Goal: Transaction & Acquisition: Download file/media

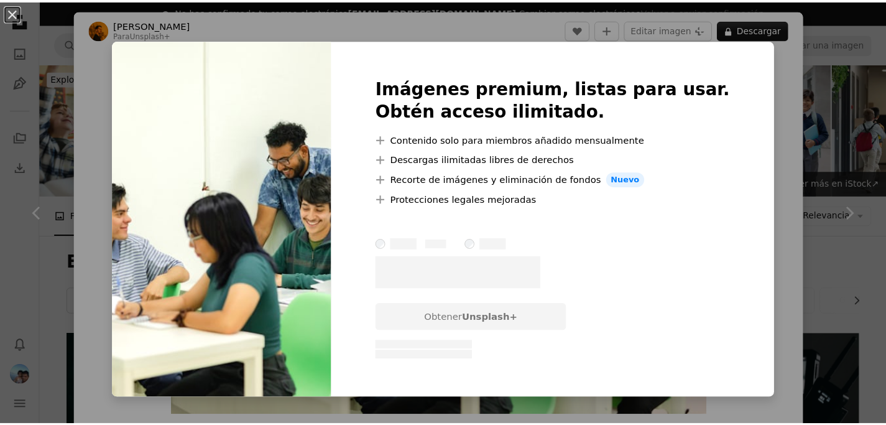
scroll to position [1126, 0]
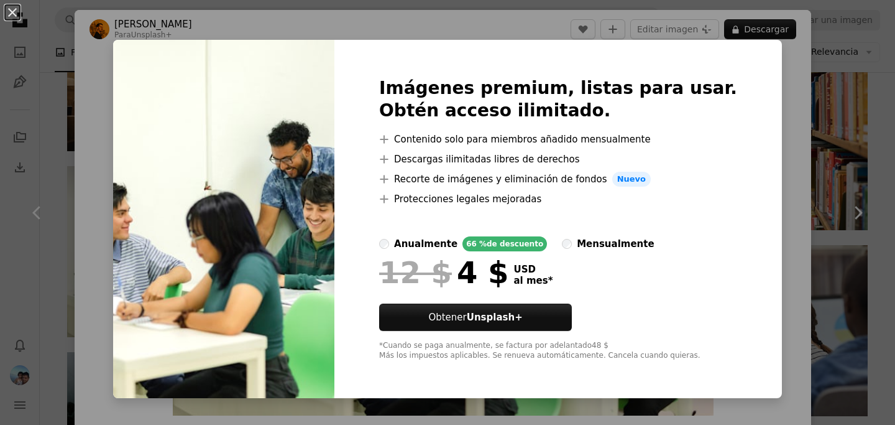
click at [831, 96] on div "An X shape Imágenes premium, listas para usar. Obtén acceso ilimitado. A plus s…" at bounding box center [447, 212] width 895 height 425
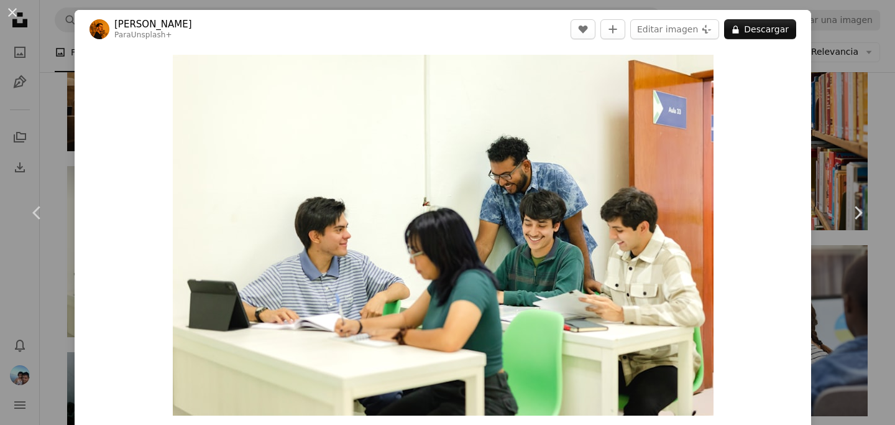
click at [830, 126] on div "An X shape Chevron left Chevron right [PERSON_NAME] Para Unsplash+ A heart A pl…" at bounding box center [447, 212] width 895 height 425
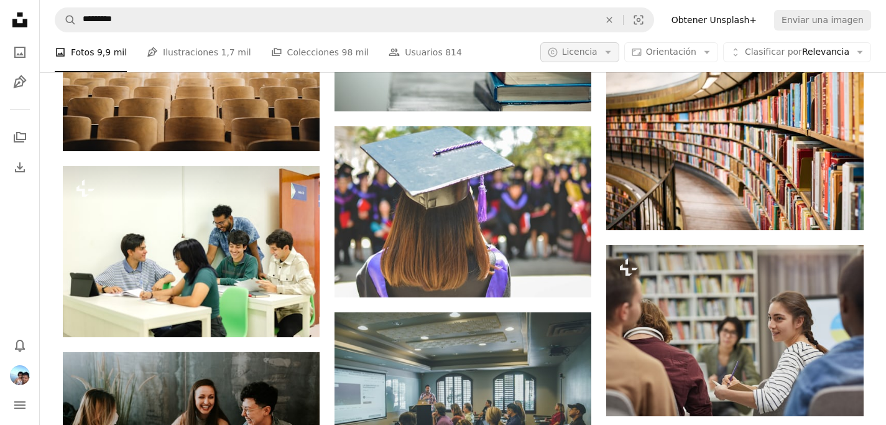
click at [590, 58] on span "Licencia" at bounding box center [579, 52] width 35 height 12
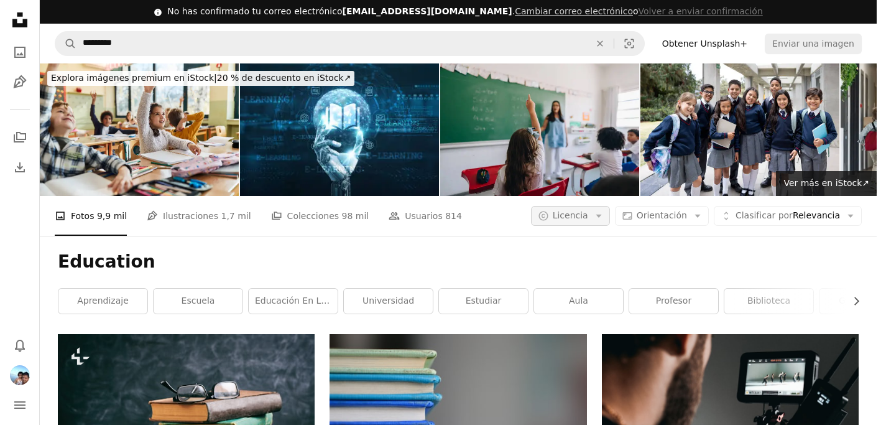
scroll to position [1126, 0]
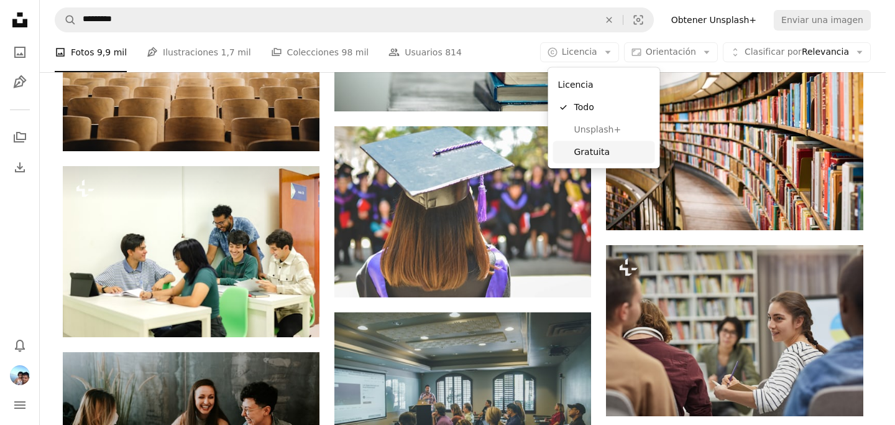
click at [592, 155] on span "Gratuita" at bounding box center [612, 151] width 76 height 12
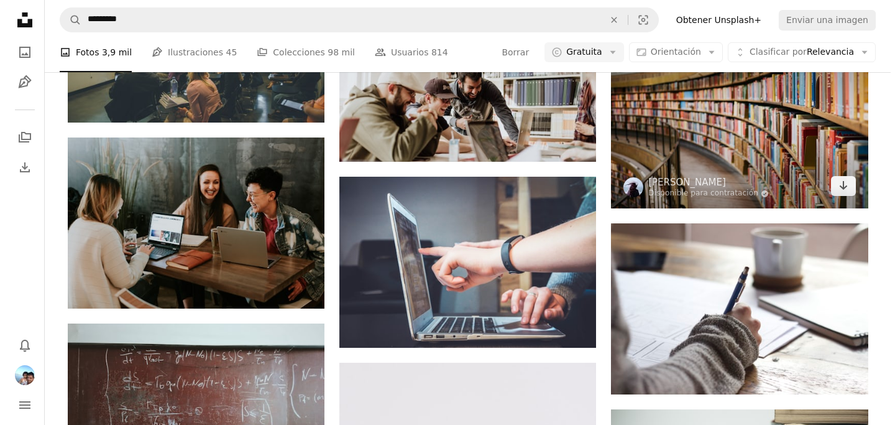
scroll to position [1018, 0]
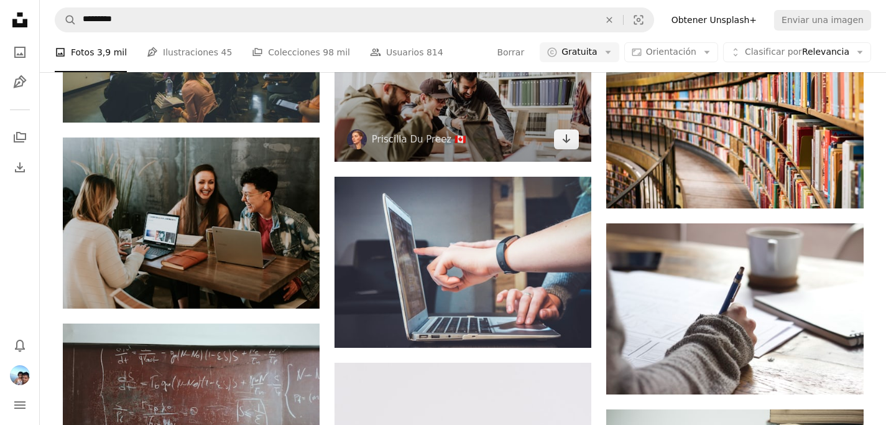
click at [513, 162] on img at bounding box center [462, 76] width 257 height 171
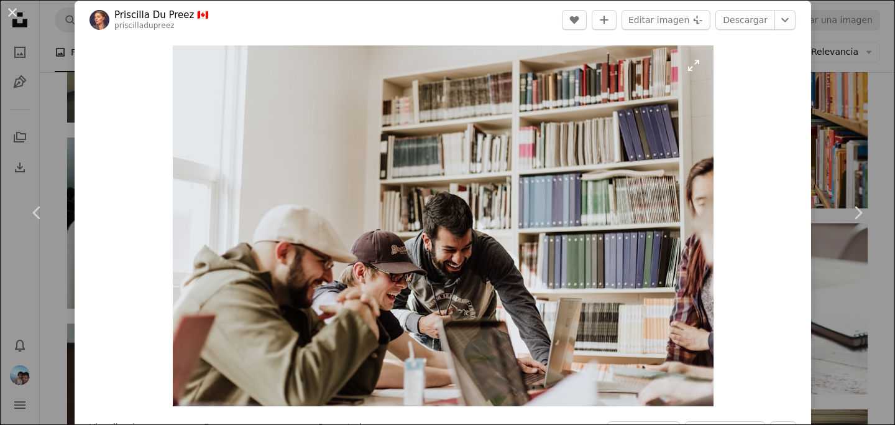
scroll to position [33, 0]
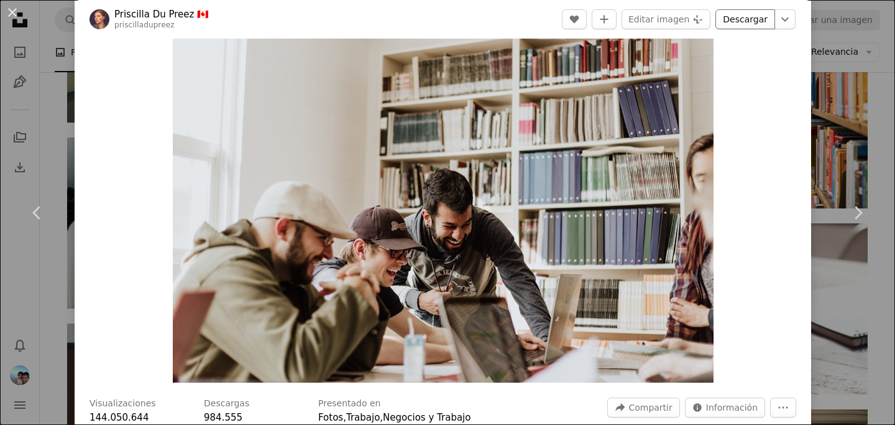
click at [755, 28] on link "Descargar" at bounding box center [745, 19] width 60 height 20
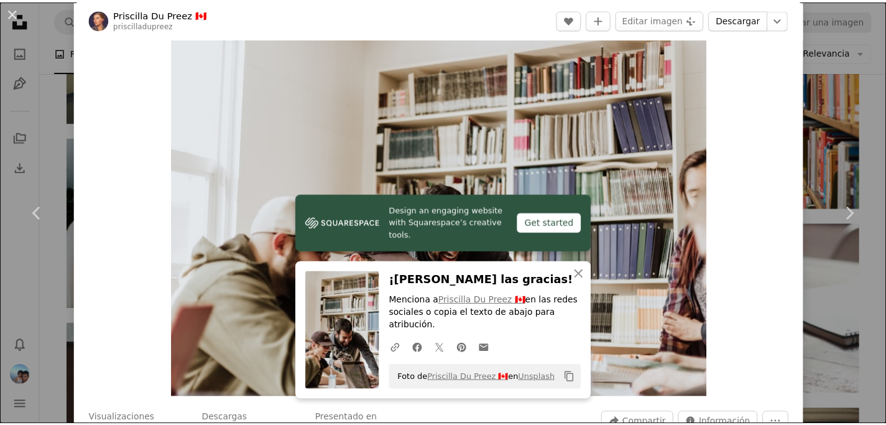
scroll to position [40, 0]
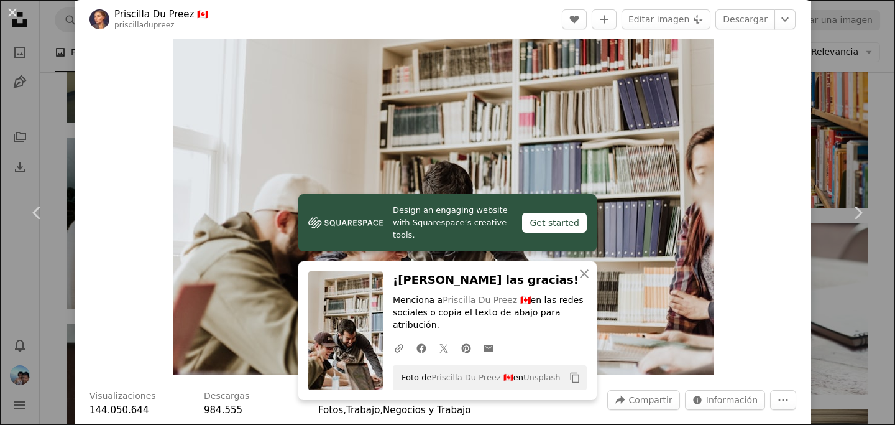
click at [858, 67] on div "An X shape Chevron left Chevron right Design an engaging website with Squarespa…" at bounding box center [447, 212] width 895 height 425
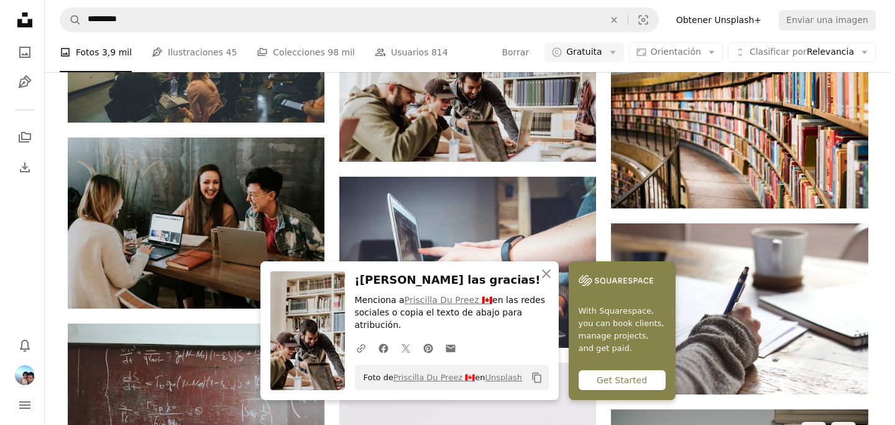
scroll to position [1563, 0]
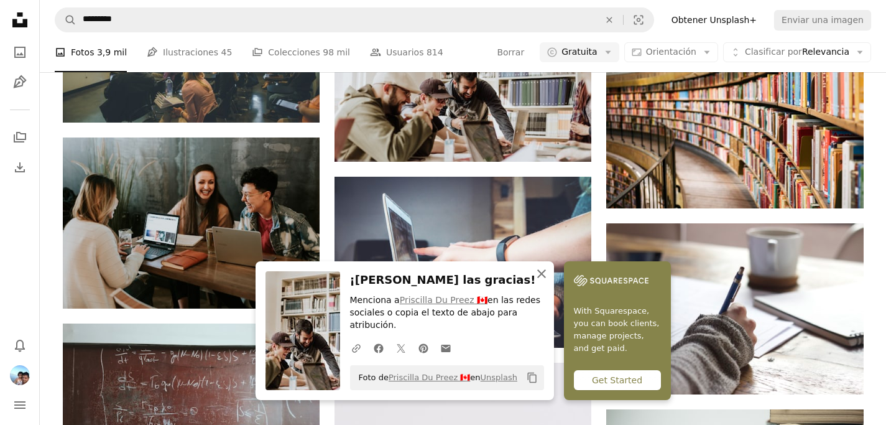
click at [538, 272] on icon "An X shape" at bounding box center [541, 273] width 15 height 15
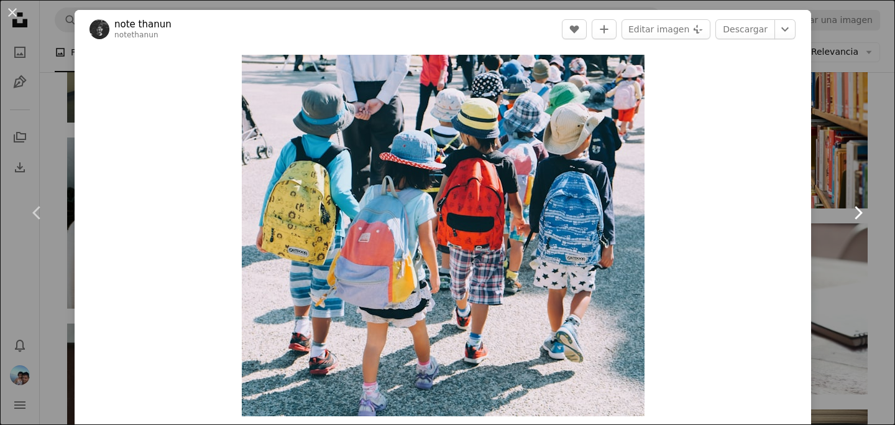
click at [820, 165] on link "Chevron right" at bounding box center [857, 212] width 75 height 119
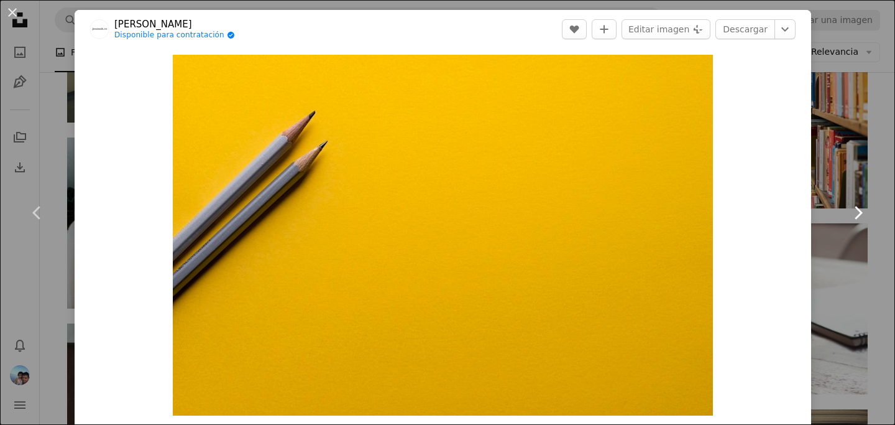
click at [872, 173] on link "Chevron right" at bounding box center [857, 212] width 75 height 119
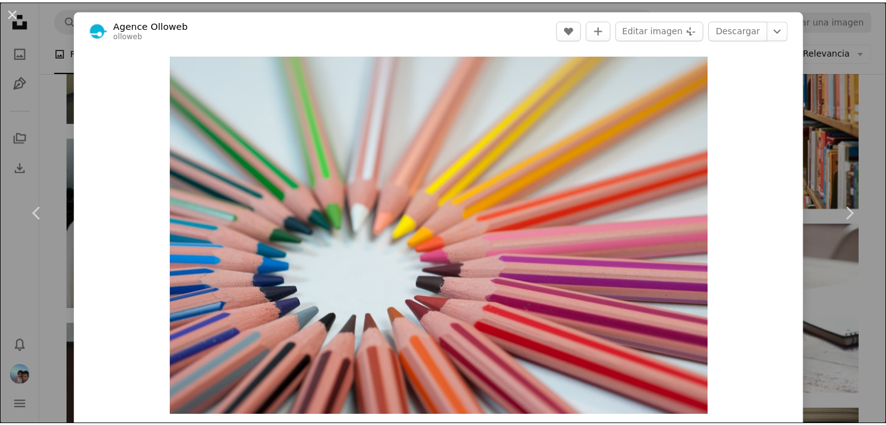
scroll to position [371, 0]
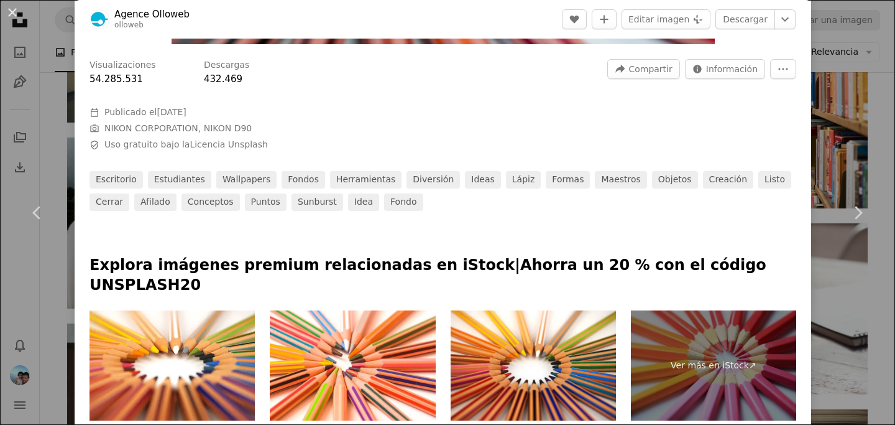
click at [871, 143] on div "An X shape Chevron left Chevron right Agence Olloweb olloweb A heart A plus sig…" at bounding box center [447, 212] width 895 height 425
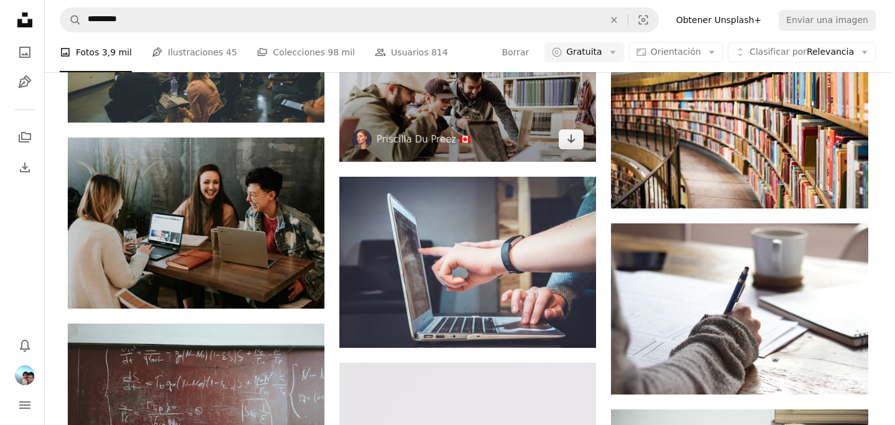
scroll to position [855, 0]
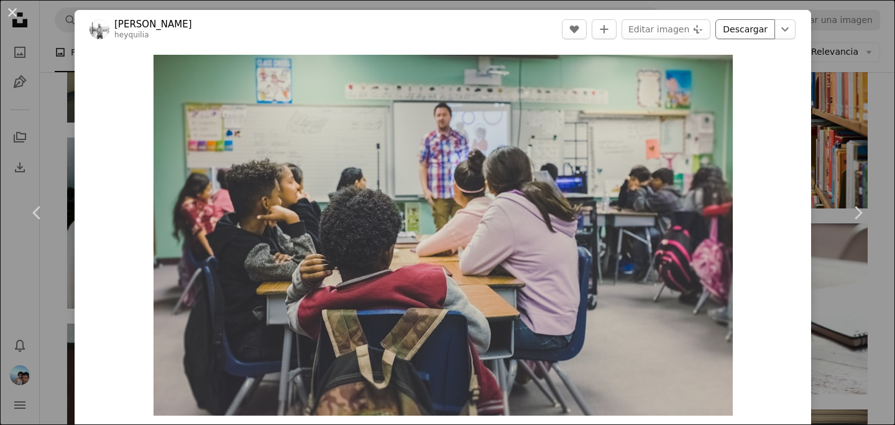
click at [730, 36] on link "Descargar" at bounding box center [745, 29] width 60 height 20
